Goal: Transaction & Acquisition: Purchase product/service

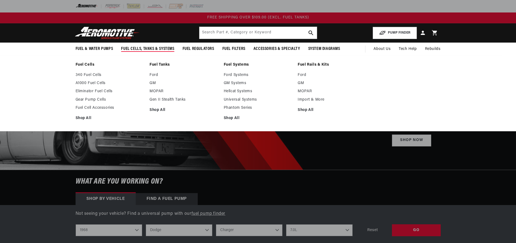
select select "1968"
select select "Dodge"
select select "7.0L"
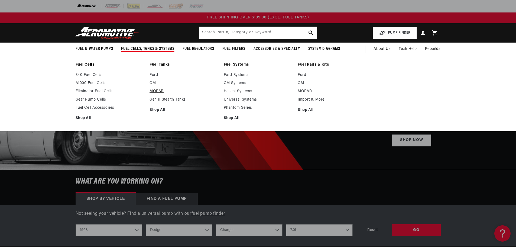
click at [159, 90] on link "MOPAR" at bounding box center [183, 91] width 69 height 5
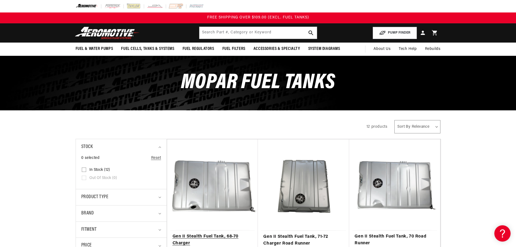
click at [197, 233] on link "Gen II Stealth Fuel Tank, 68-70 Charger" at bounding box center [212, 240] width 80 height 14
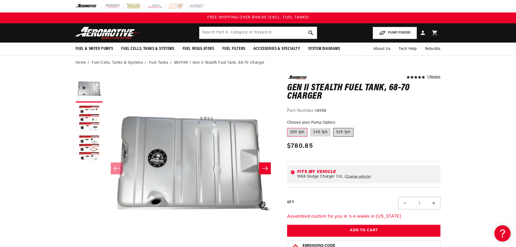
click at [347, 130] on label "525 lph" at bounding box center [343, 132] width 20 height 9
click at [334, 127] on input "525 lph" at bounding box center [333, 127] width 0 height 0
radio input "true"
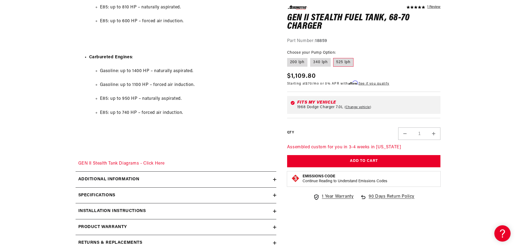
scroll to position [907, 0]
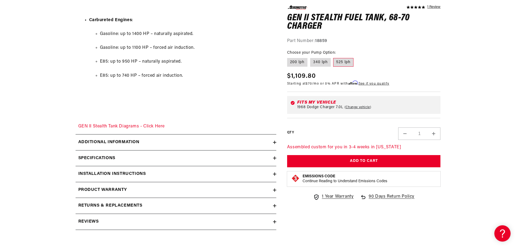
click at [220, 159] on div "Specifications" at bounding box center [174, 158] width 197 height 7
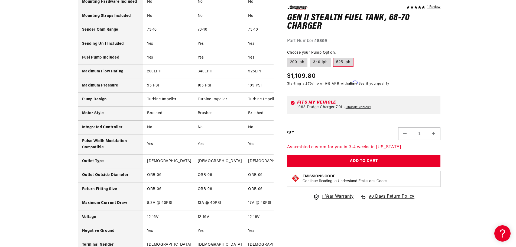
scroll to position [1266, 0]
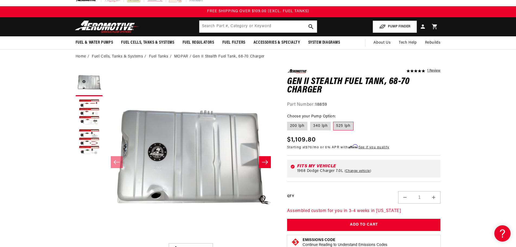
scroll to position [0, 0]
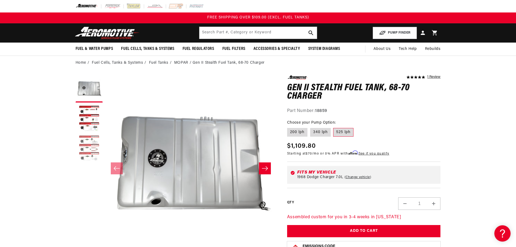
click at [89, 157] on button "Load image 3 in gallery view" at bounding box center [89, 148] width 27 height 27
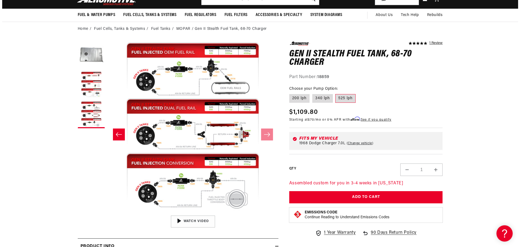
scroll to position [35, 0]
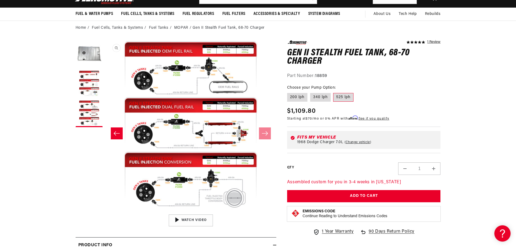
click at [105, 211] on button "Open media 3 in modal" at bounding box center [105, 211] width 0 height 0
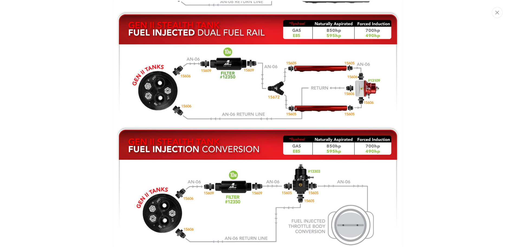
scroll to position [697, 0]
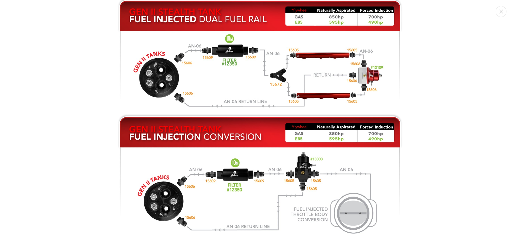
click at [500, 11] on icon "Close" at bounding box center [501, 11] width 4 height 4
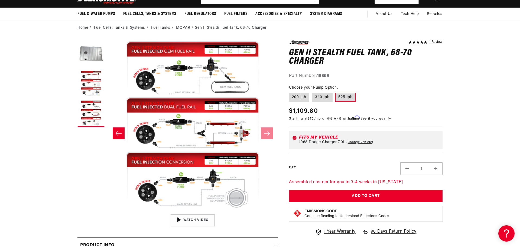
scroll to position [0, 342]
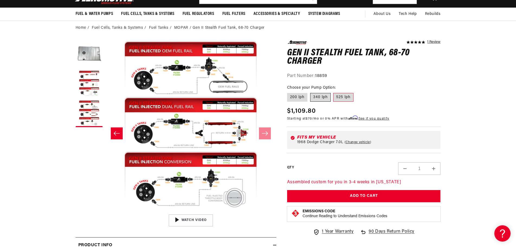
click at [318, 95] on label "340 lph" at bounding box center [320, 97] width 21 height 9
click at [310, 92] on input "340 lph" at bounding box center [310, 92] width 0 height 0
radio input "true"
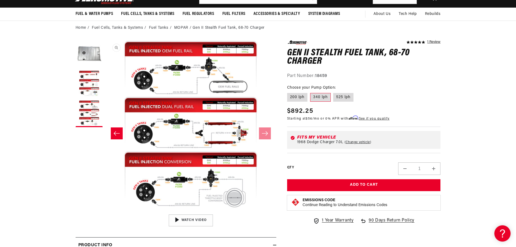
click at [105, 211] on button "Open media 3 in modal" at bounding box center [105, 211] width 0 height 0
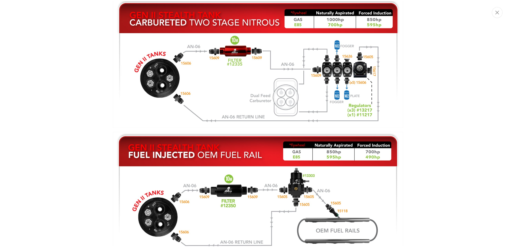
scroll to position [433, 0]
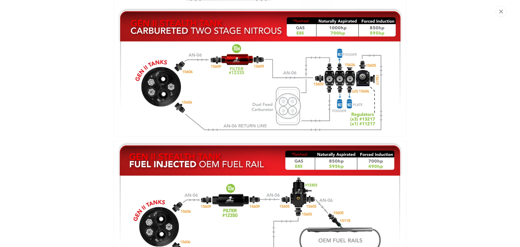
click at [505, 12] on button "Close" at bounding box center [500, 11] width 11 height 11
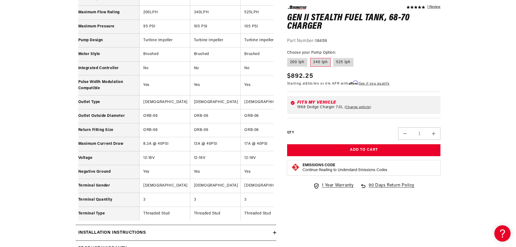
scroll to position [0, 0]
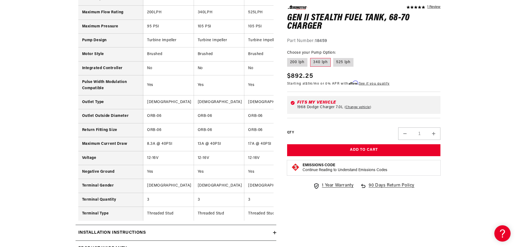
click at [347, 59] on label "525 lph" at bounding box center [343, 62] width 20 height 9
click at [334, 57] on input "525 lph" at bounding box center [333, 57] width 0 height 0
radio input "true"
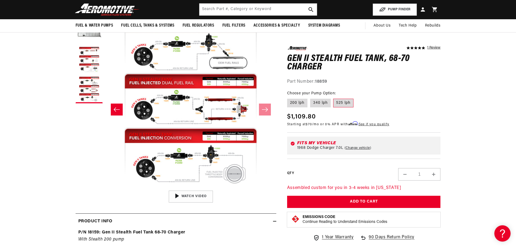
scroll to position [58, 0]
click at [105, 188] on button "Open media 3 in modal" at bounding box center [105, 188] width 0 height 0
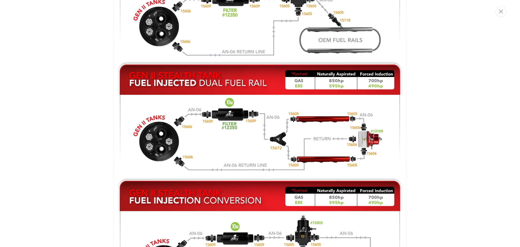
scroll to position [697, 0]
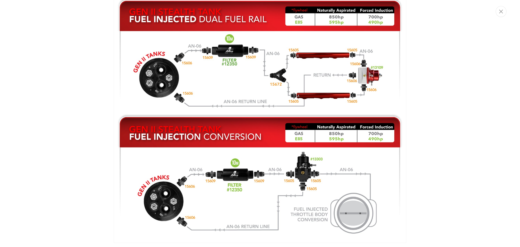
click at [493, 217] on div "Media gallery" at bounding box center [260, 123] width 520 height 247
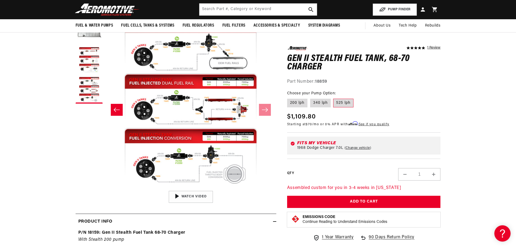
click at [105, 188] on button "Open media 3 in modal" at bounding box center [105, 188] width 0 height 0
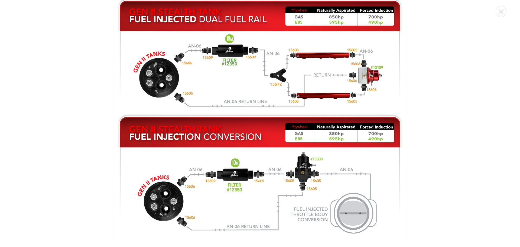
click at [502, 145] on div "Media gallery" at bounding box center [260, 123] width 520 height 247
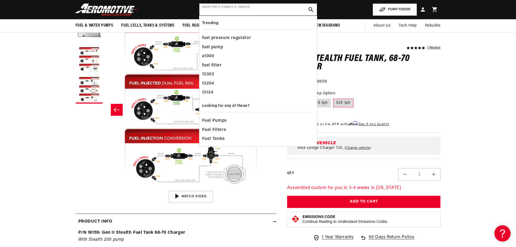
click at [263, 9] on input "text" at bounding box center [257, 10] width 117 height 12
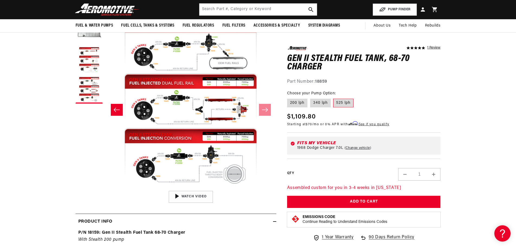
click at [105, 188] on button "Open media 3 in modal" at bounding box center [105, 188] width 0 height 0
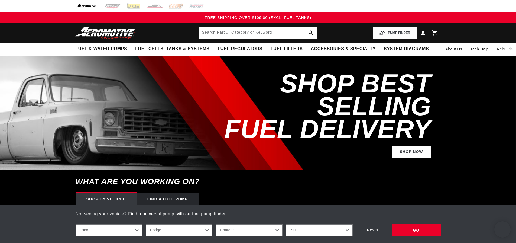
select select "1968"
select select "Dodge"
select select "7.0L"
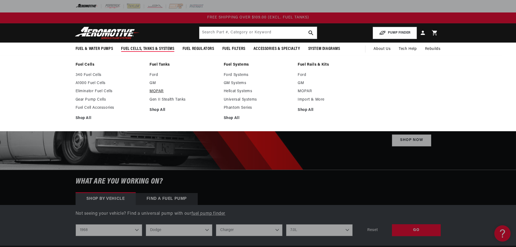
click at [158, 91] on link "MOPAR" at bounding box center [183, 91] width 69 height 5
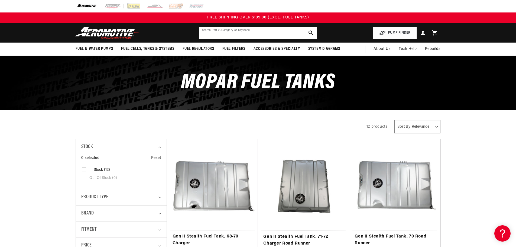
click at [279, 28] on input "text" at bounding box center [257, 33] width 117 height 12
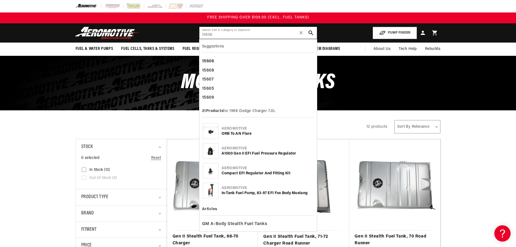
type input "15606"
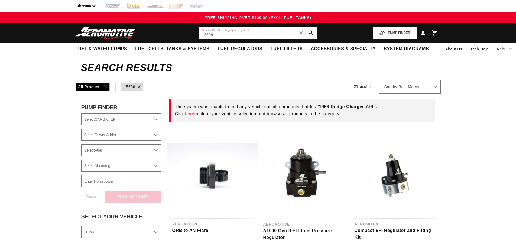
select select "1968"
select select "Dodge"
select select "7.0L"
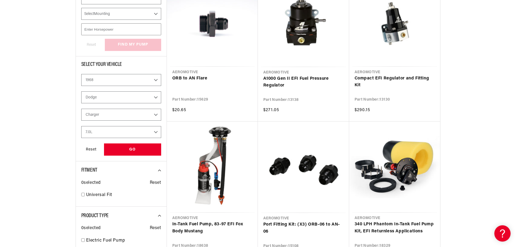
scroll to position [152, 0]
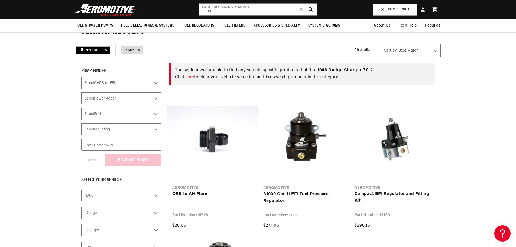
scroll to position [36, 0]
click at [240, 191] on link "ORB to AN Flare" at bounding box center [212, 194] width 80 height 7
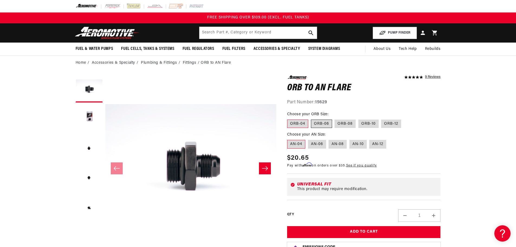
click at [324, 124] on label "ORB-06" at bounding box center [321, 123] width 21 height 9
click at [311, 119] on input "ORB-06" at bounding box center [311, 118] width 0 height 0
radio input "true"
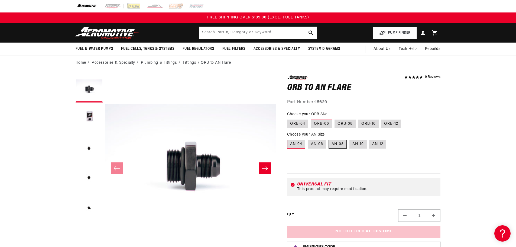
click at [339, 141] on label "AN-08" at bounding box center [337, 144] width 18 height 9
click at [329, 139] on input "AN-08" at bounding box center [329, 139] width 0 height 0
radio input "true"
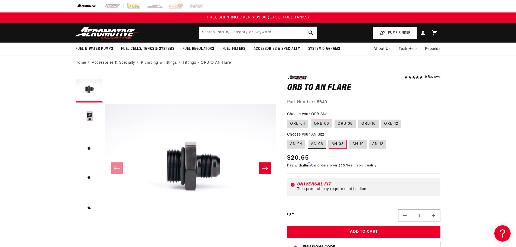
click at [318, 142] on label "AN-06" at bounding box center [317, 144] width 18 height 9
click at [308, 139] on input "AN-06" at bounding box center [308, 139] width 0 height 0
radio input "true"
click at [338, 142] on label "AN-08" at bounding box center [337, 144] width 18 height 9
click at [329, 139] on input "AN-08" at bounding box center [329, 139] width 0 height 0
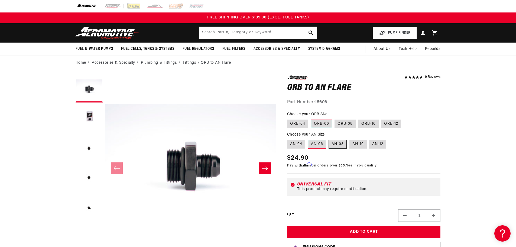
radio input "true"
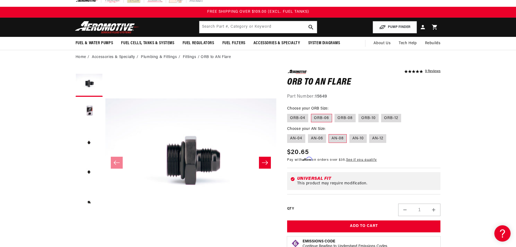
scroll to position [5, 0]
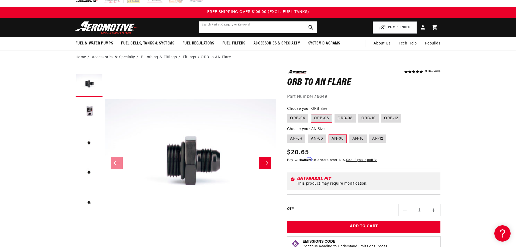
click at [252, 27] on input "text" at bounding box center [257, 27] width 117 height 12
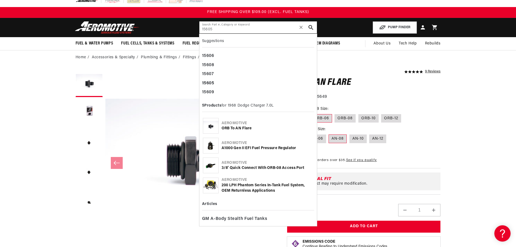
type input "15605"
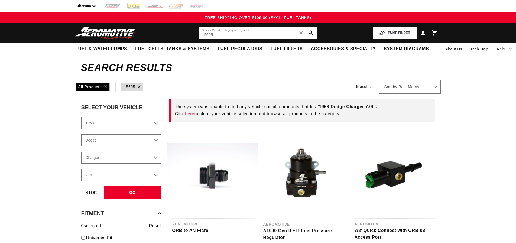
select select "1968"
select select "Dodge"
select select "7.0L"
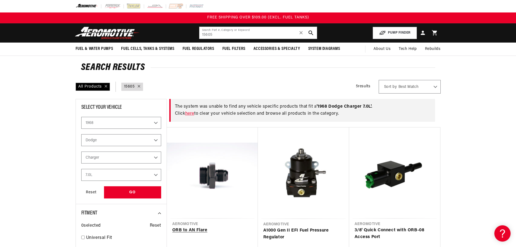
click at [217, 227] on link "ORB to AN Flare" at bounding box center [212, 230] width 80 height 7
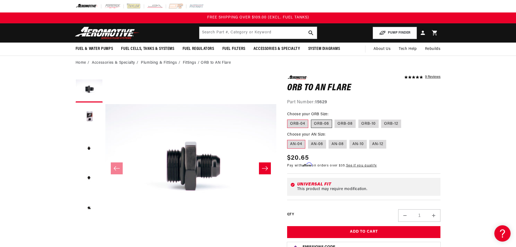
click at [320, 121] on label "ORB-06" at bounding box center [321, 123] width 21 height 9
click at [311, 119] on input "ORB-06" at bounding box center [311, 118] width 0 height 0
radio input "true"
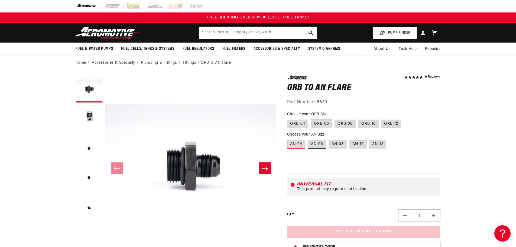
click at [316, 147] on label "AN-06" at bounding box center [317, 144] width 18 height 9
click at [308, 139] on input "AN-06" at bounding box center [308, 139] width 0 height 0
radio input "true"
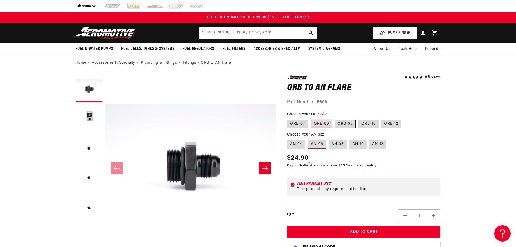
click at [348, 123] on label "ORB-08" at bounding box center [344, 123] width 21 height 9
click at [335, 119] on input "ORB-08" at bounding box center [335, 118] width 0 height 0
radio input "true"
click at [339, 143] on label "AN-08" at bounding box center [337, 144] width 18 height 9
click at [329, 139] on input "AN-08" at bounding box center [329, 139] width 0 height 0
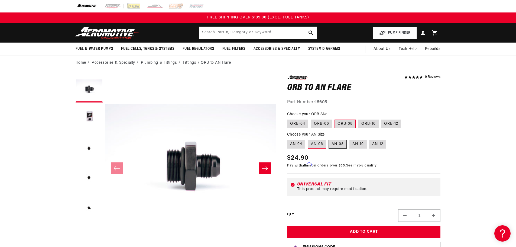
radio input "true"
